Goal: Task Accomplishment & Management: Use online tool/utility

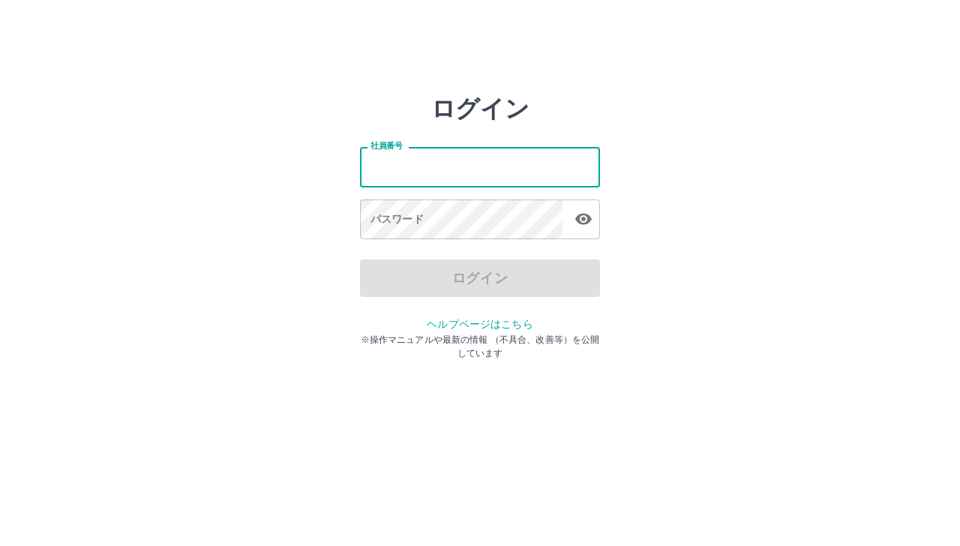
type input "*******"
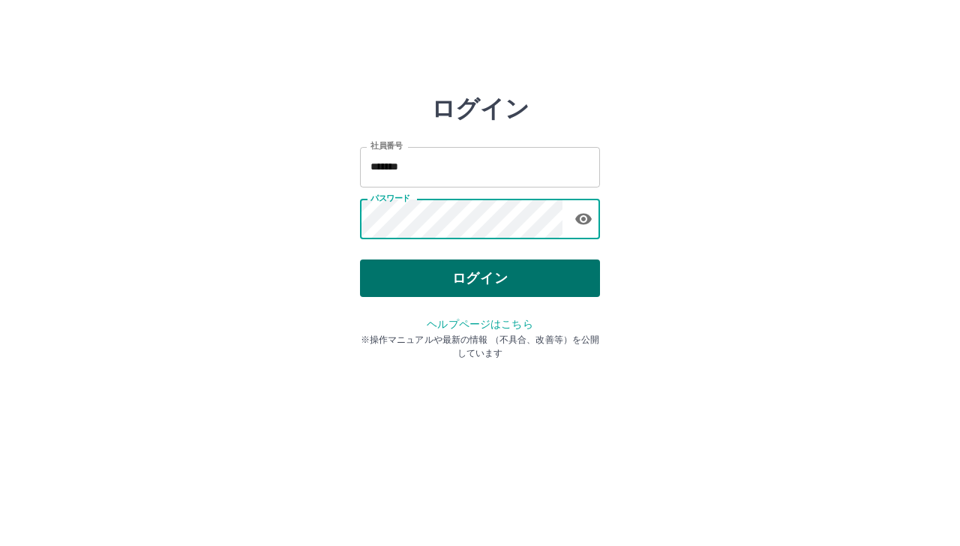
click at [419, 273] on button "ログイン" at bounding box center [480, 279] width 240 height 38
